Goal: Task Accomplishment & Management: Manage account settings

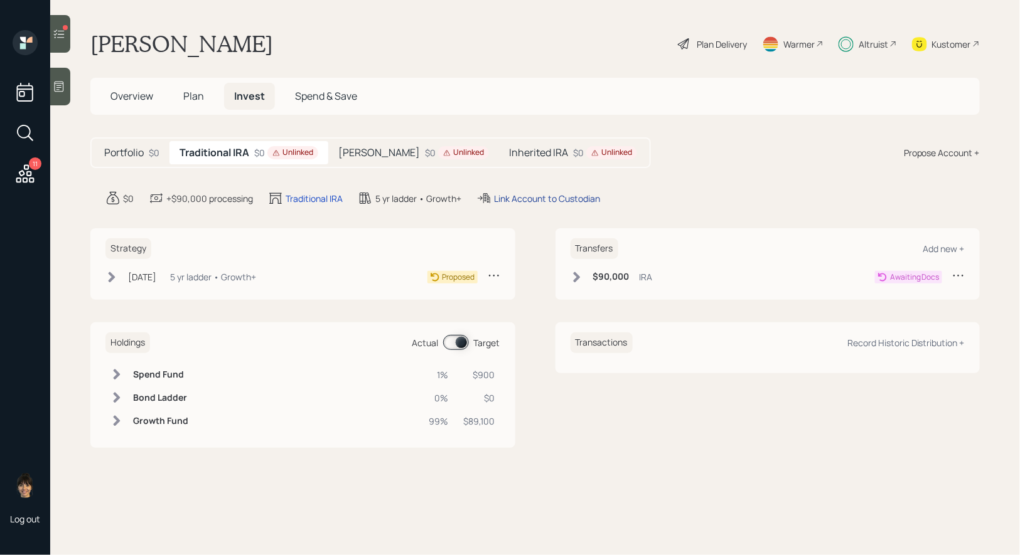
click at [554, 196] on div "Link Account to Custodian" at bounding box center [547, 198] width 106 height 13
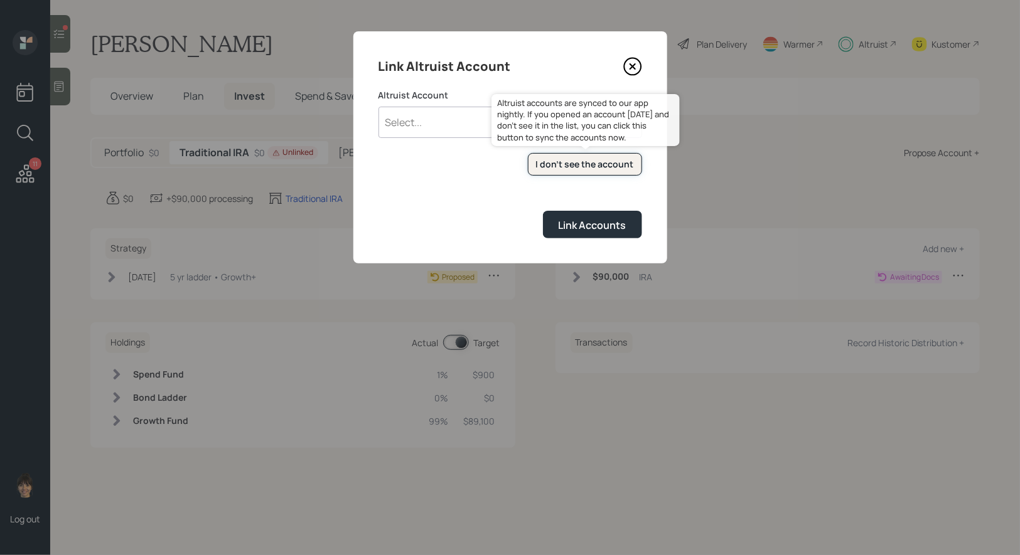
click at [563, 166] on div "I don't see the account" at bounding box center [585, 164] width 98 height 13
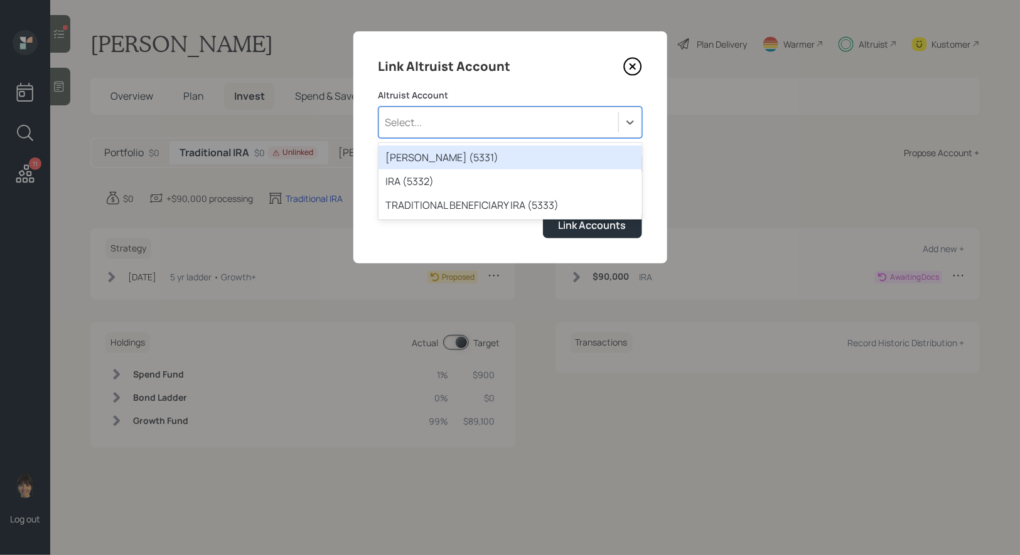
click at [438, 114] on div "Select..." at bounding box center [498, 122] width 239 height 21
click at [438, 115] on div "Select..." at bounding box center [498, 122] width 239 height 21
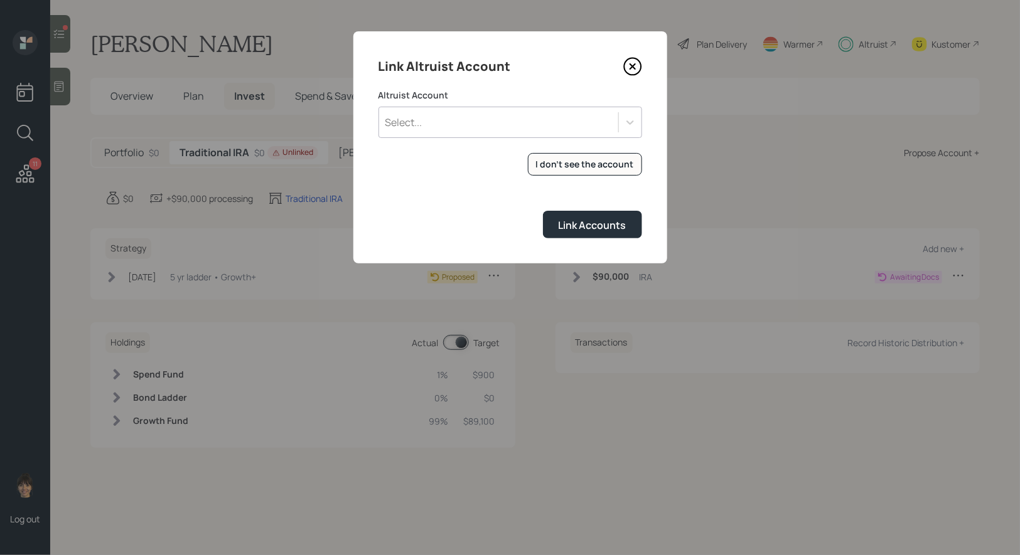
click at [632, 63] on icon at bounding box center [632, 66] width 19 height 19
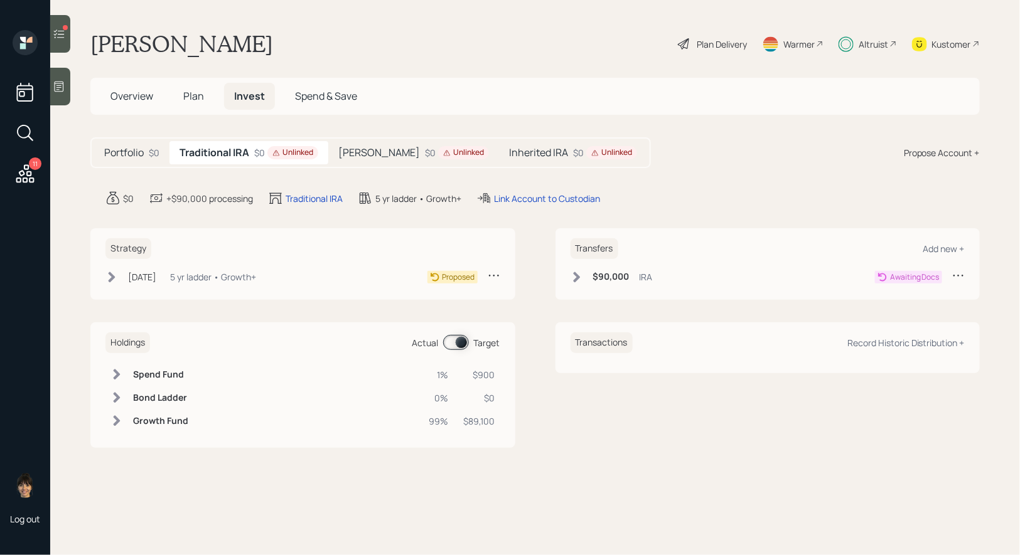
click at [226, 153] on h5 "Traditional IRA" at bounding box center [215, 153] width 70 height 12
click at [283, 154] on div "Unlinked" at bounding box center [292, 153] width 41 height 11
click at [549, 196] on div "Link Account to Custodian" at bounding box center [547, 198] width 106 height 13
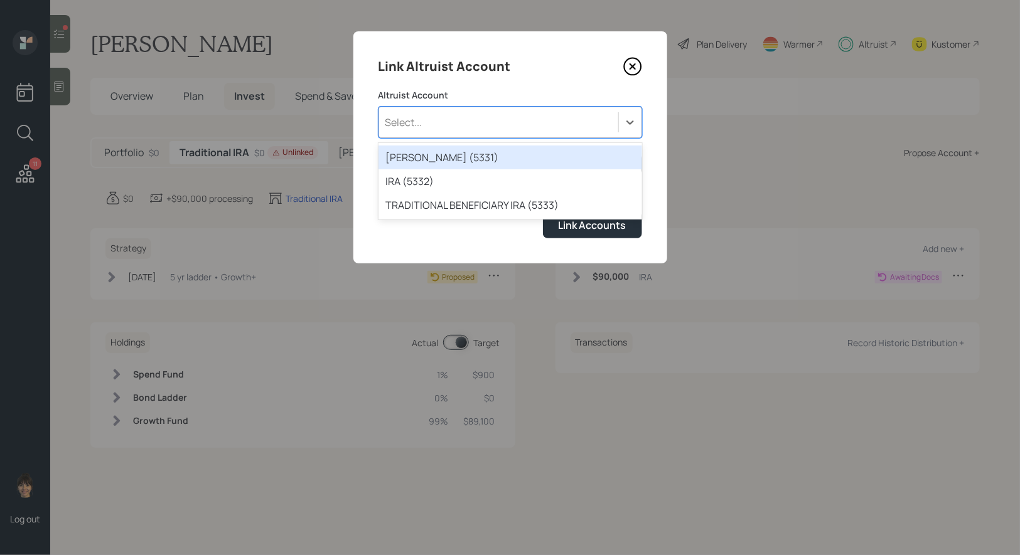
click at [497, 127] on div "Select..." at bounding box center [498, 122] width 239 height 21
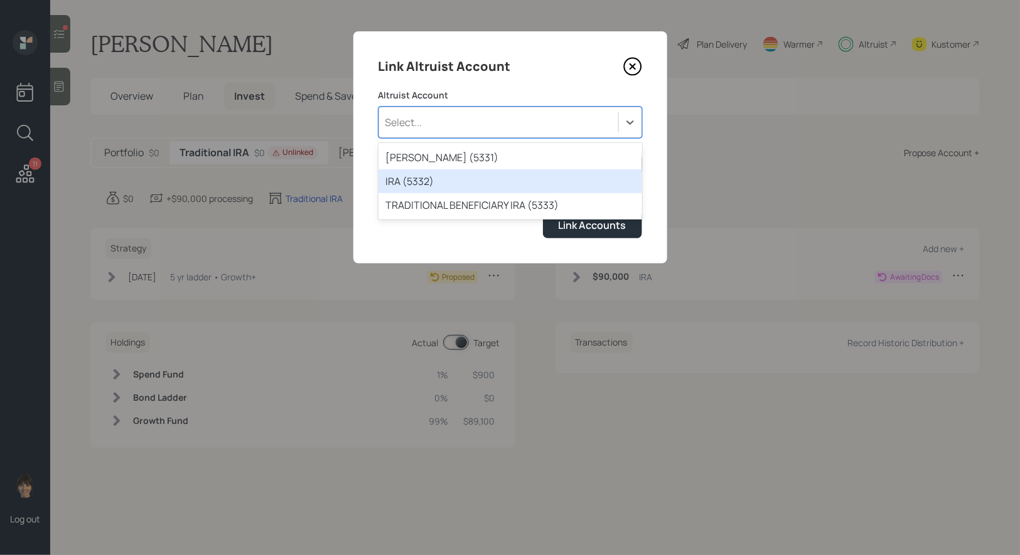
click at [422, 185] on div "IRA (5332)" at bounding box center [510, 181] width 264 height 24
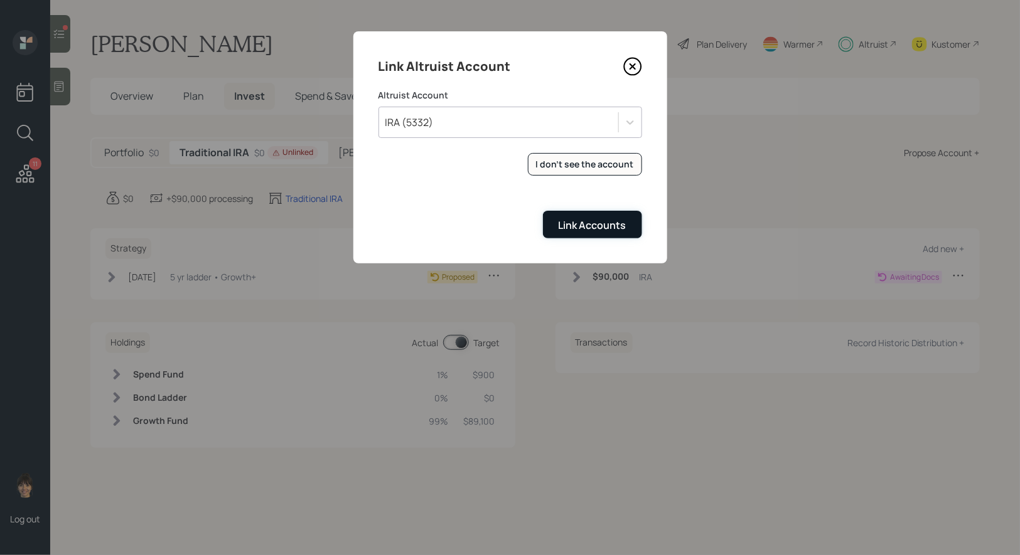
click at [592, 222] on div "Link Accounts" at bounding box center [593, 225] width 68 height 14
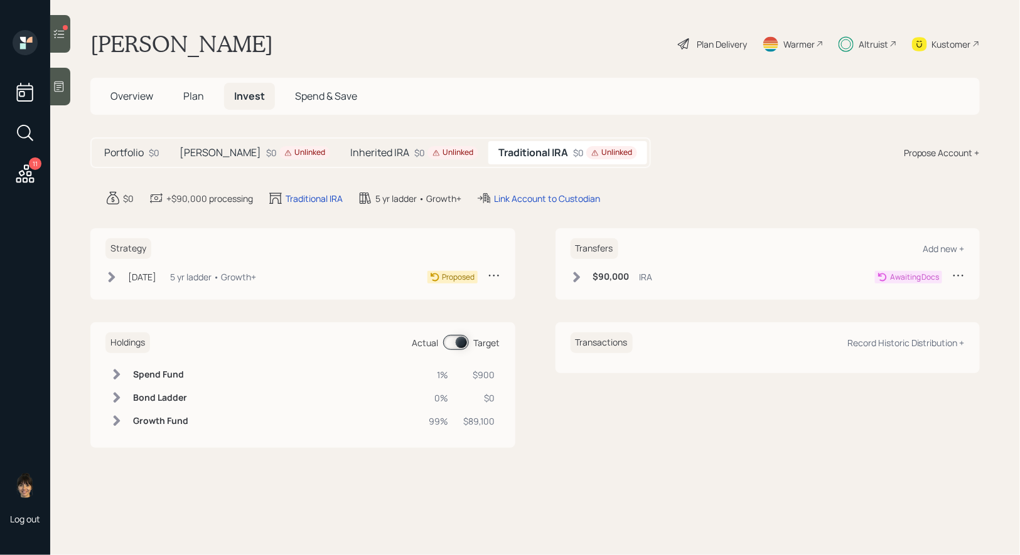
click at [350, 151] on h5 "Inherited IRA" at bounding box center [379, 153] width 59 height 12
click at [522, 196] on div "Link Account to Custodian" at bounding box center [544, 198] width 106 height 13
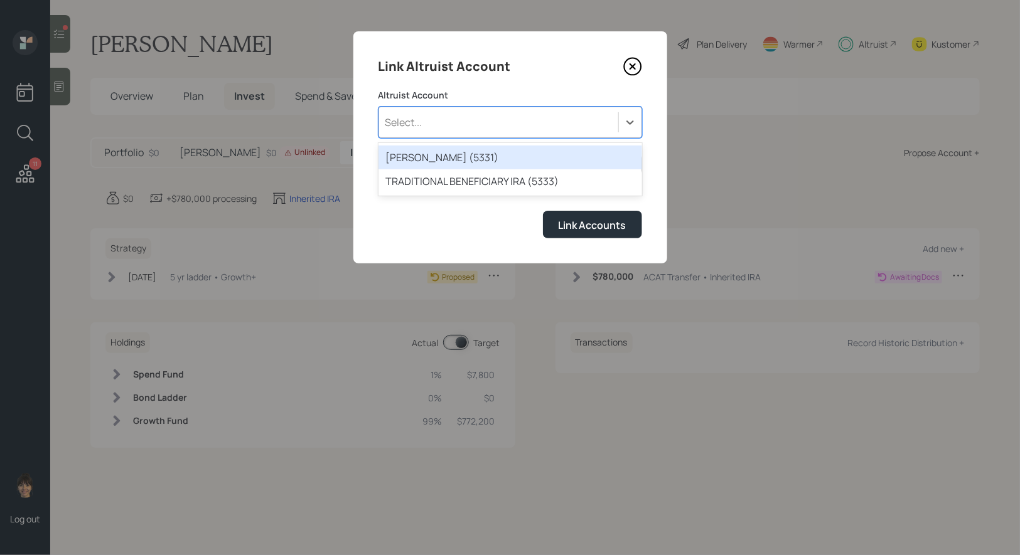
click at [471, 127] on div "Select..." at bounding box center [498, 122] width 239 height 21
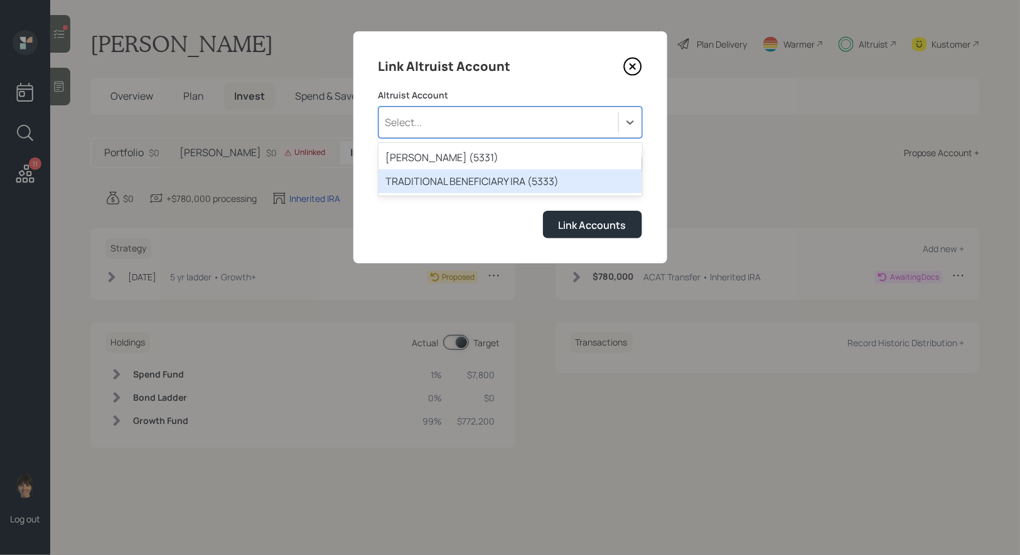
click at [456, 181] on div "TRADITIONAL BENEFICIARY IRA (5333)" at bounding box center [510, 181] width 264 height 24
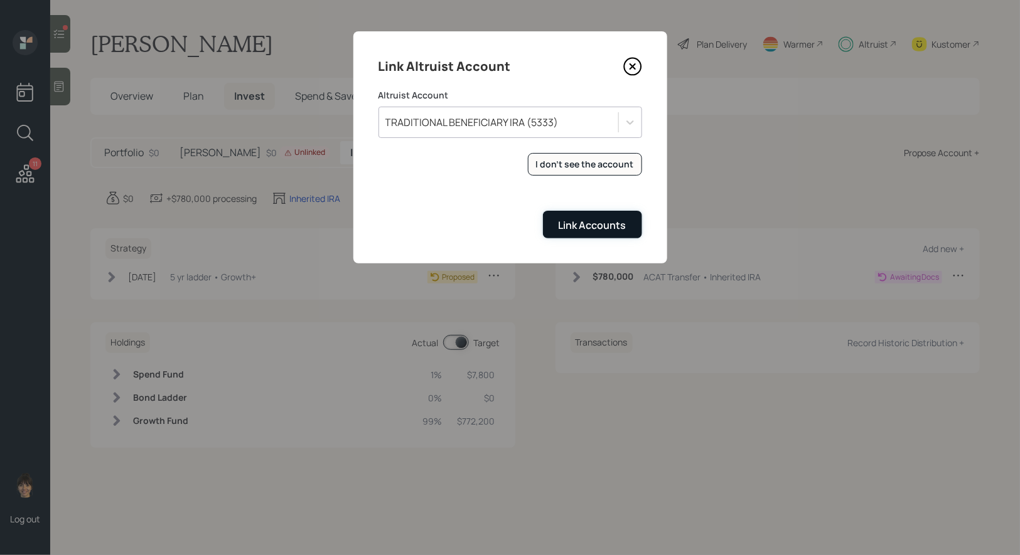
click at [592, 226] on div "Link Accounts" at bounding box center [593, 225] width 68 height 14
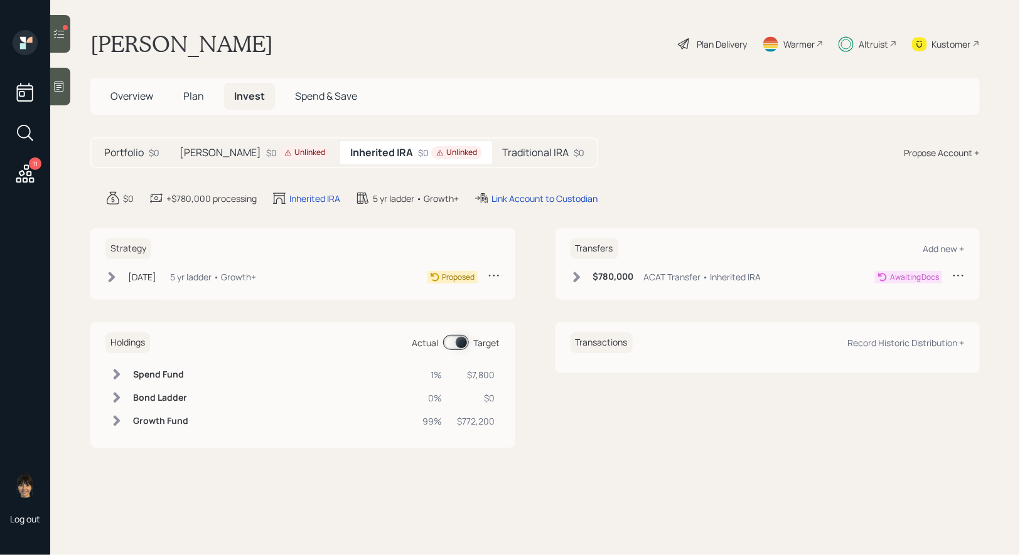
click at [202, 148] on h5 "[PERSON_NAME]" at bounding box center [221, 153] width 82 height 12
click at [507, 196] on div "Link Account to Custodian" at bounding box center [560, 198] width 106 height 13
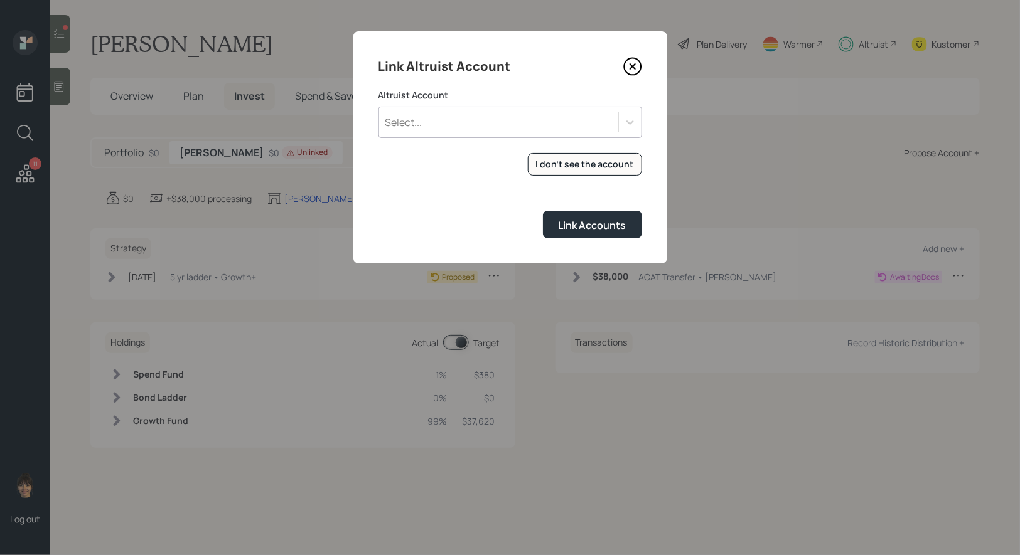
click at [502, 126] on div "Select..." at bounding box center [498, 122] width 239 height 21
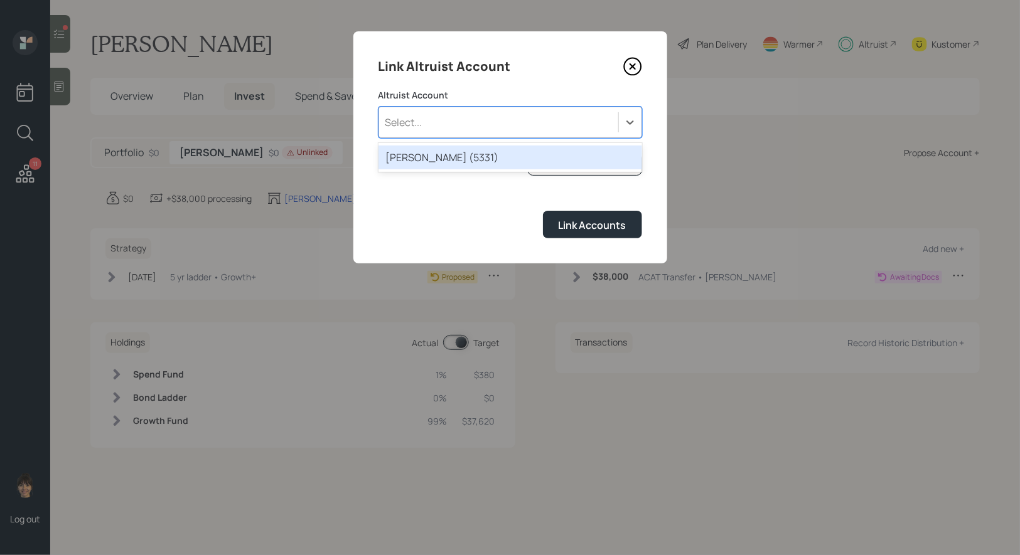
click at [489, 154] on div "ROTH IRA (5331)" at bounding box center [510, 158] width 264 height 24
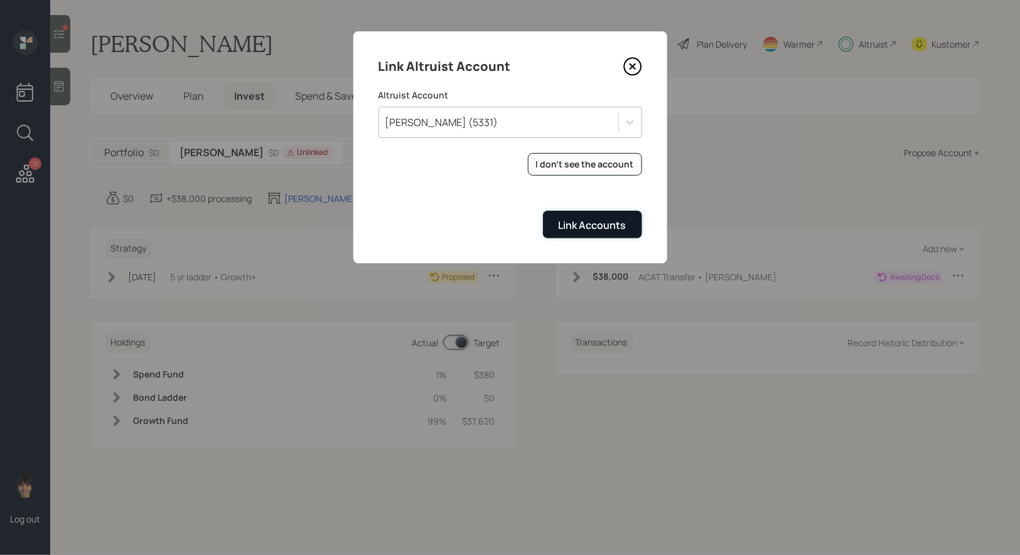
click at [564, 225] on div "Link Accounts" at bounding box center [593, 225] width 68 height 14
